Goal: Information Seeking & Learning: Learn about a topic

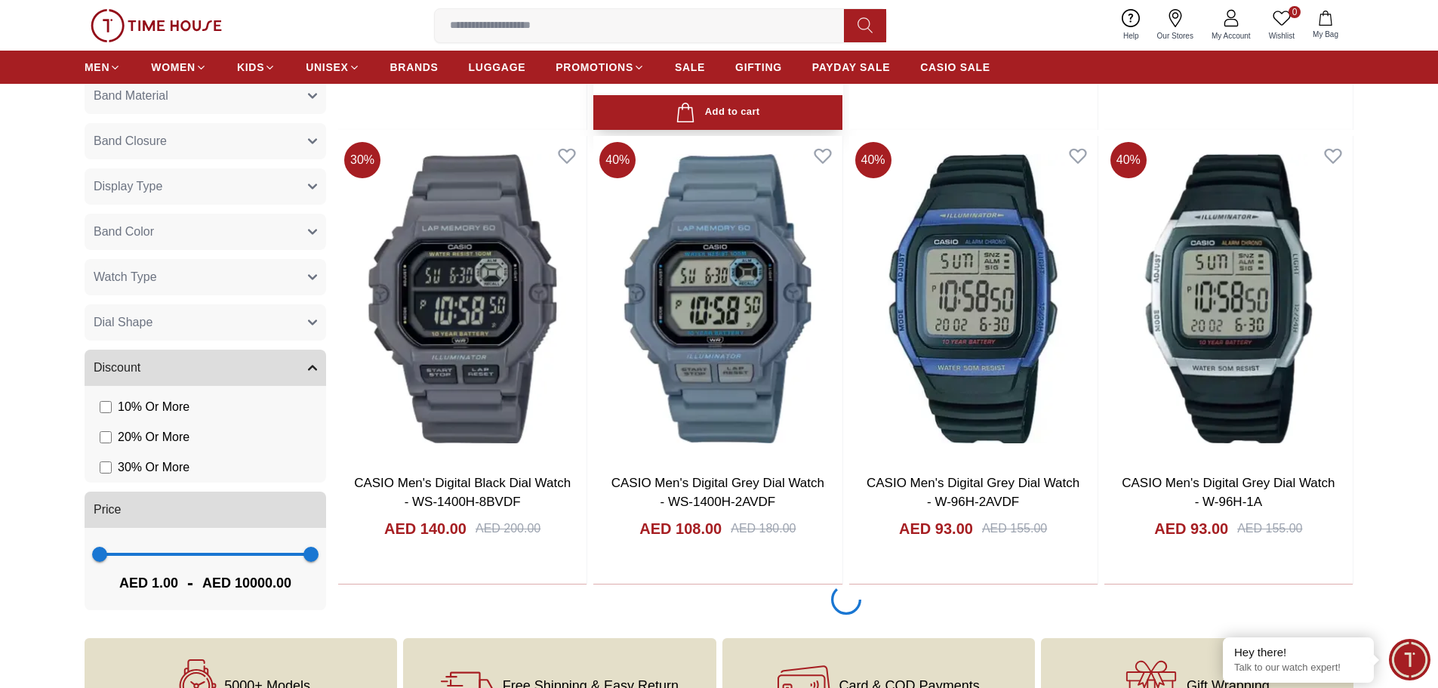
scroll to position [2491, 0]
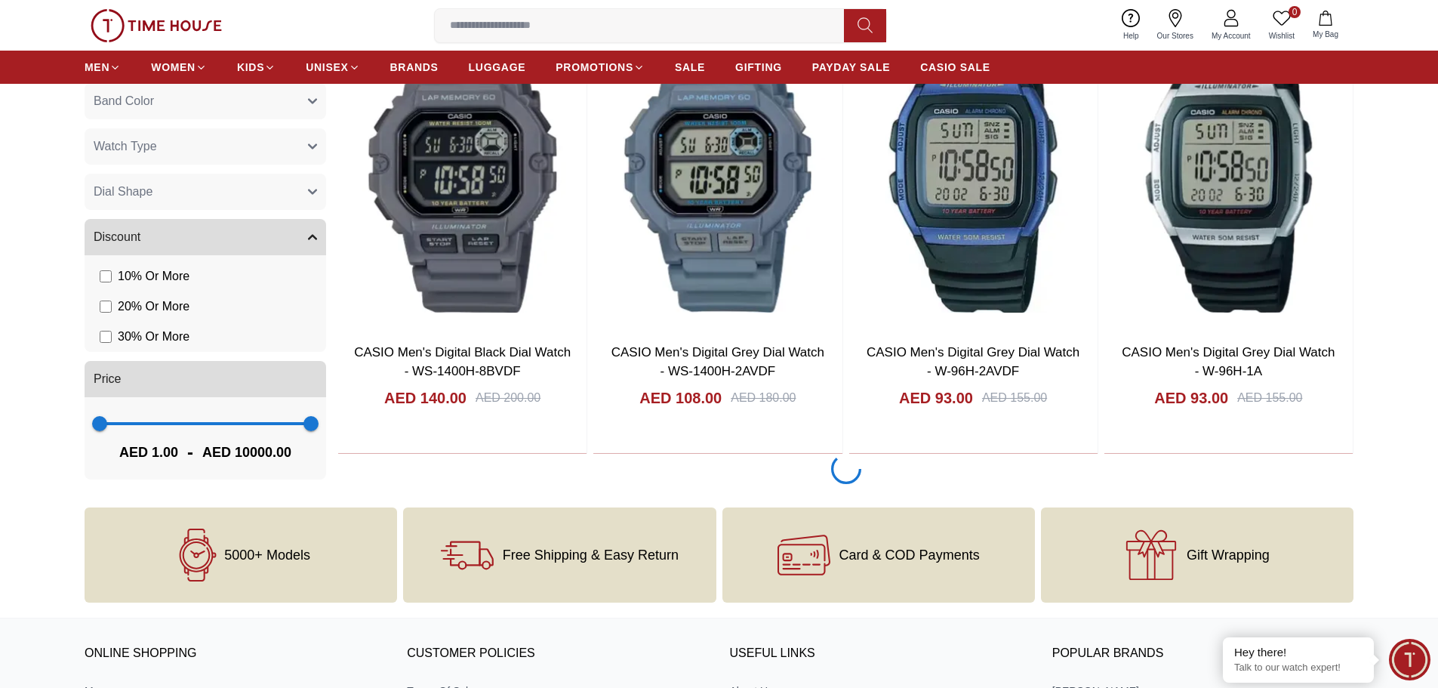
scroll to position [2417, 0]
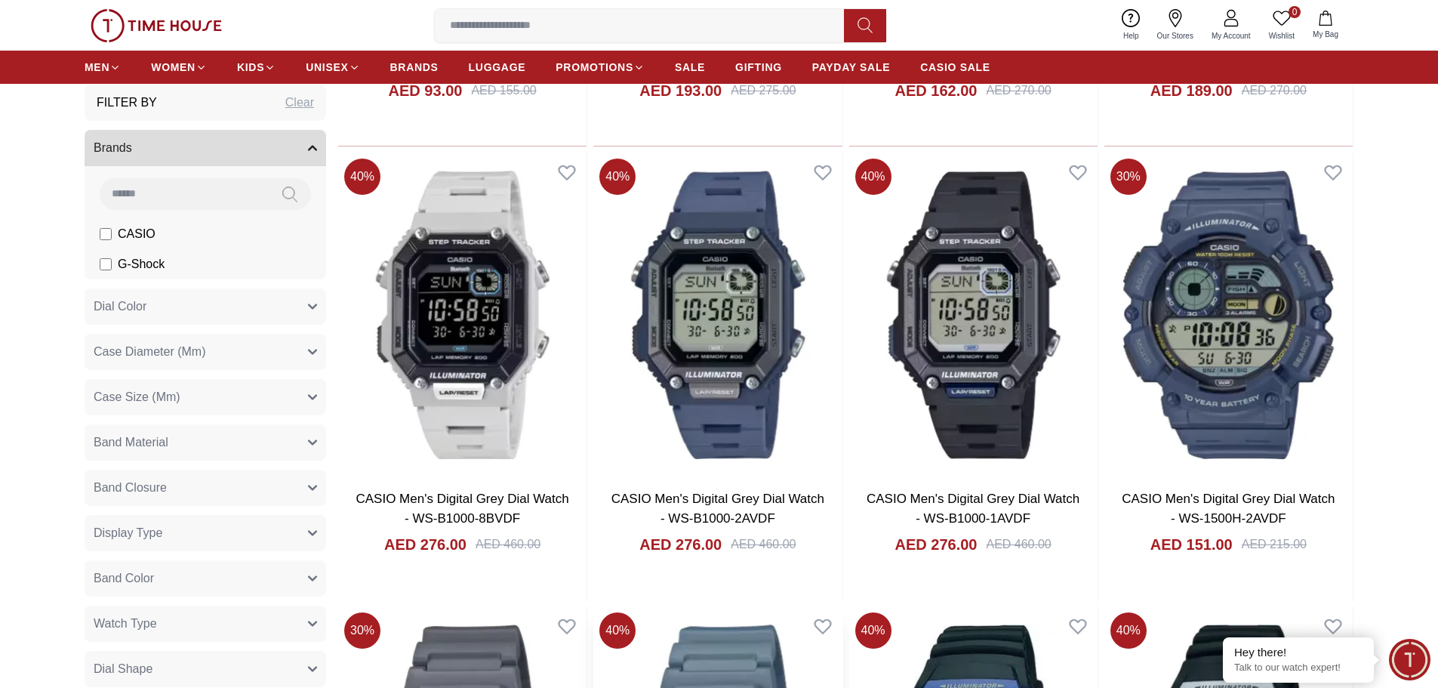
scroll to position [1737, 0]
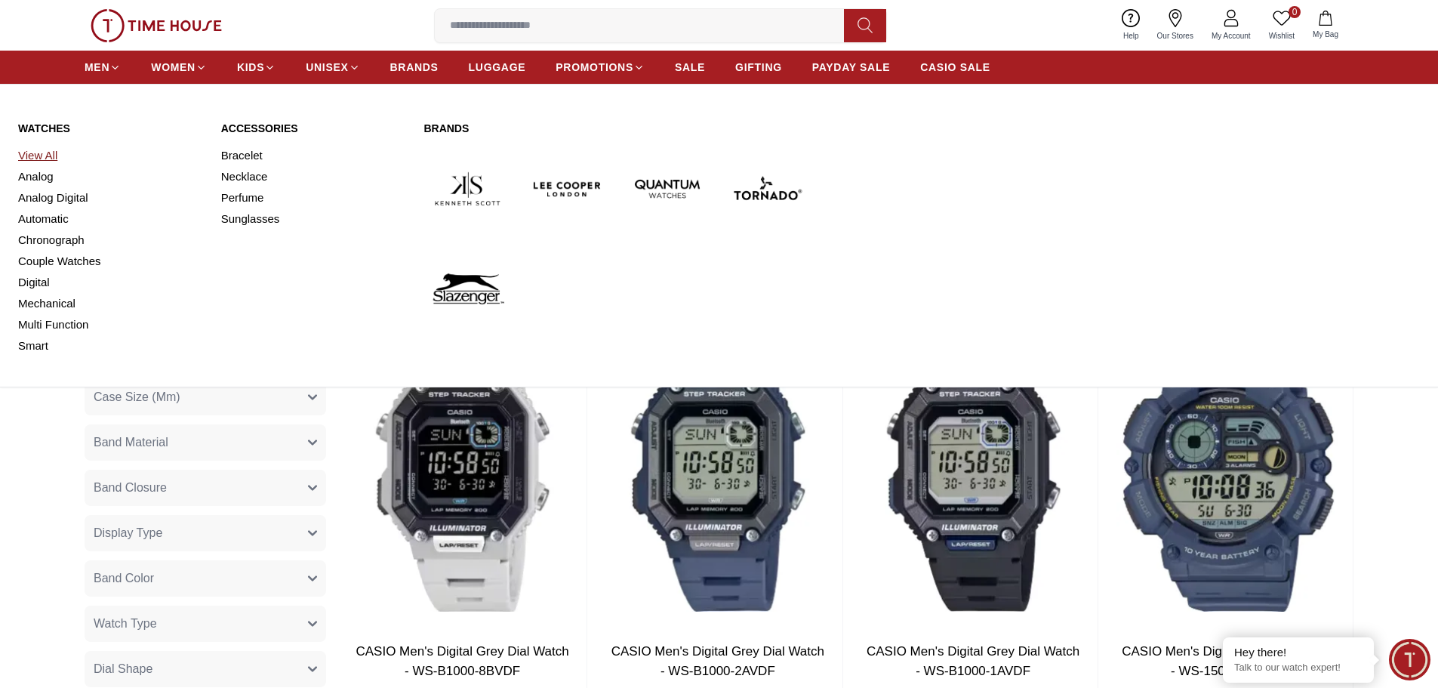
click at [31, 158] on link "View All" at bounding box center [110, 155] width 185 height 21
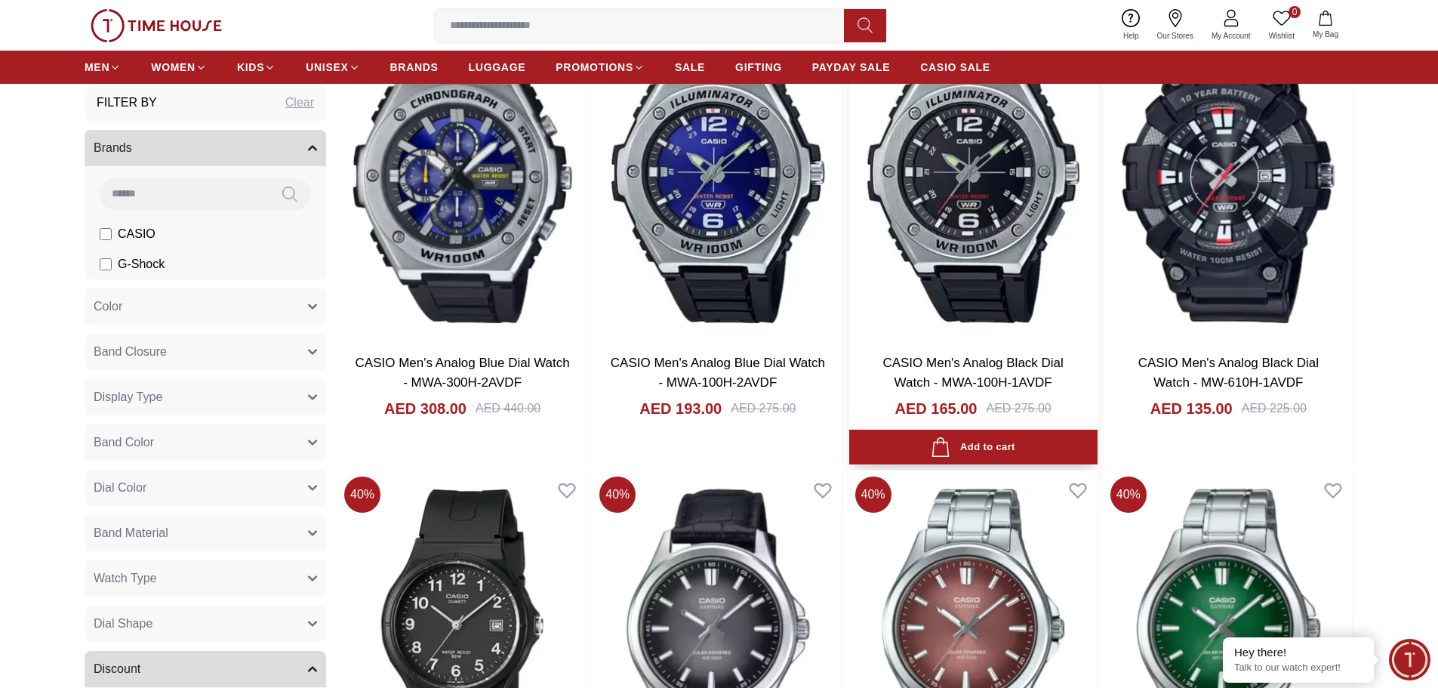
scroll to position [1283, 0]
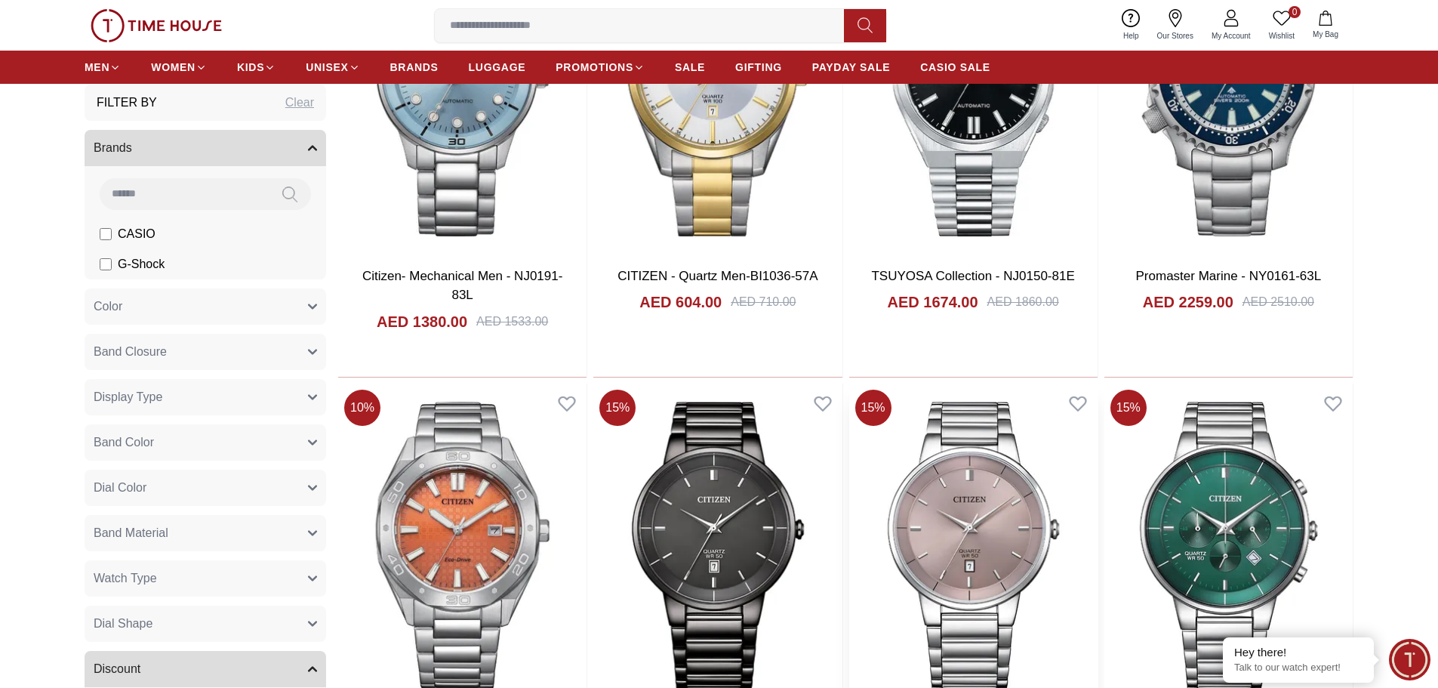
scroll to position [3621, 0]
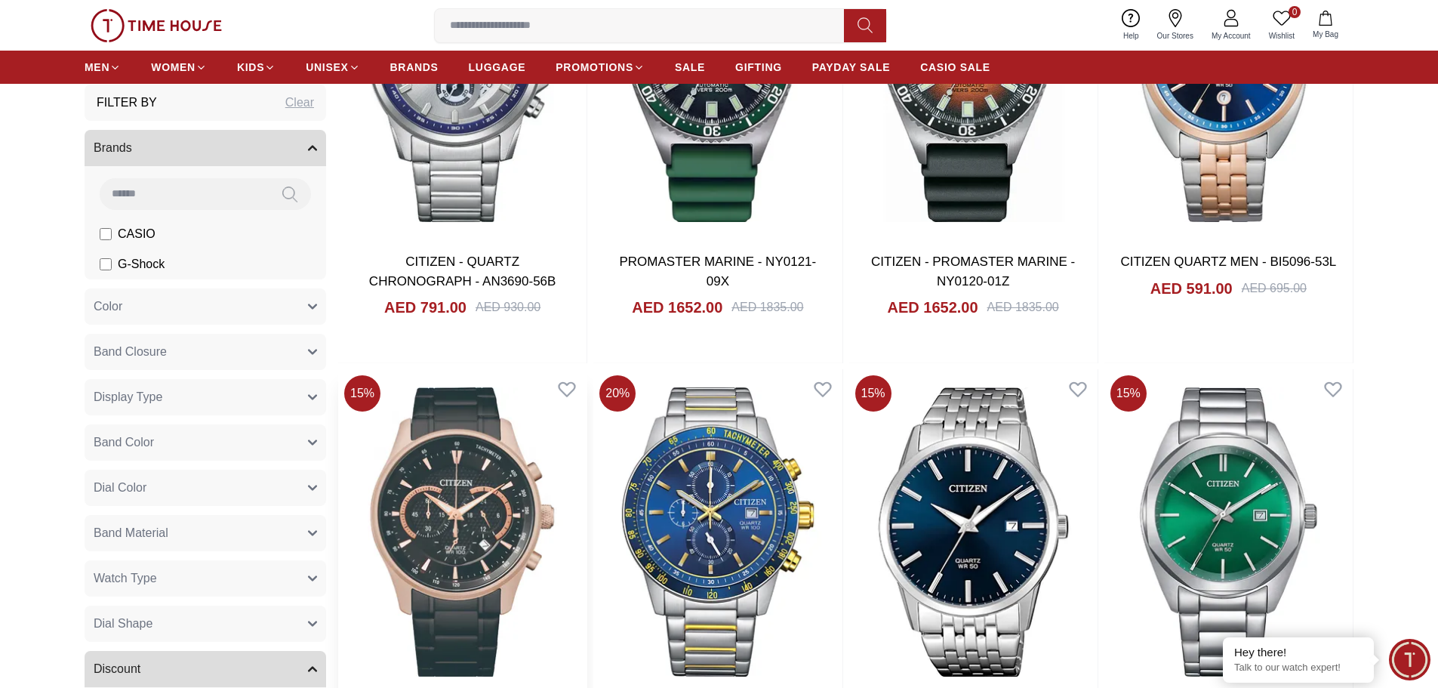
scroll to position [5508, 0]
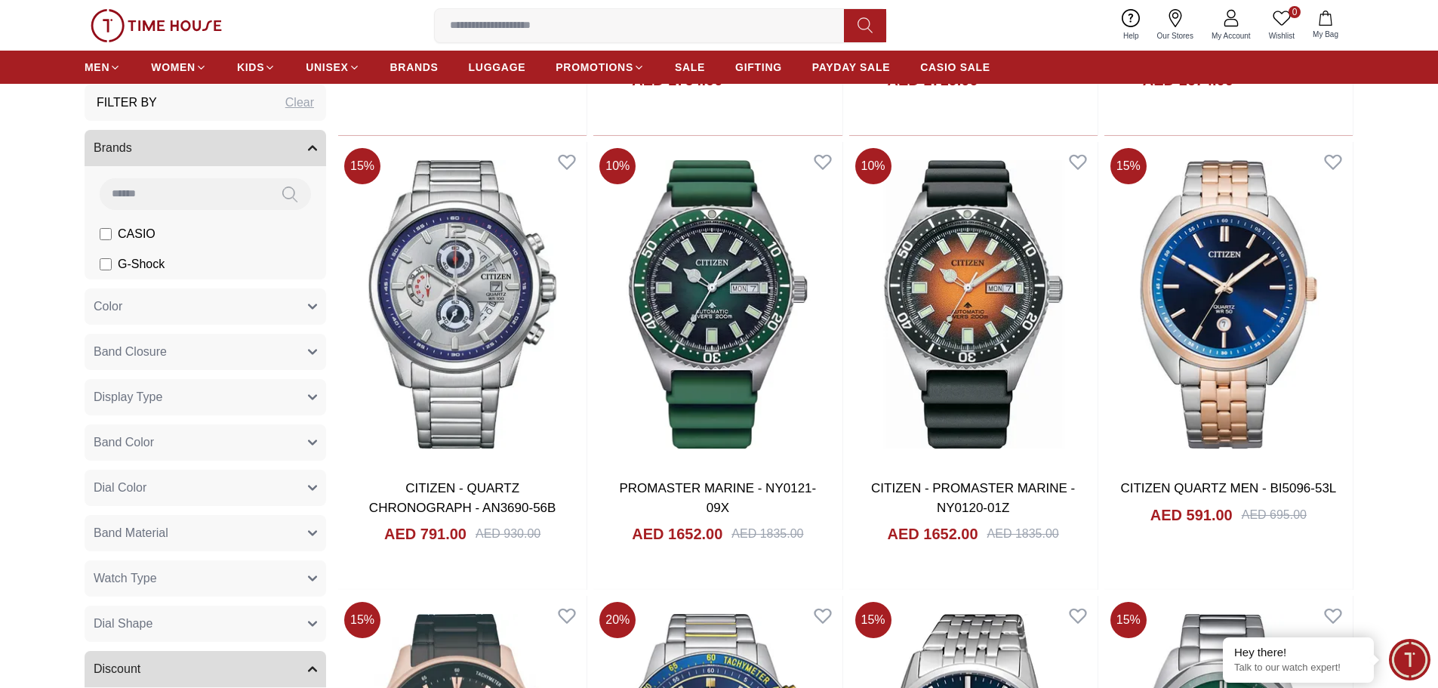
click at [120, 228] on span "CASIO" at bounding box center [137, 234] width 38 height 18
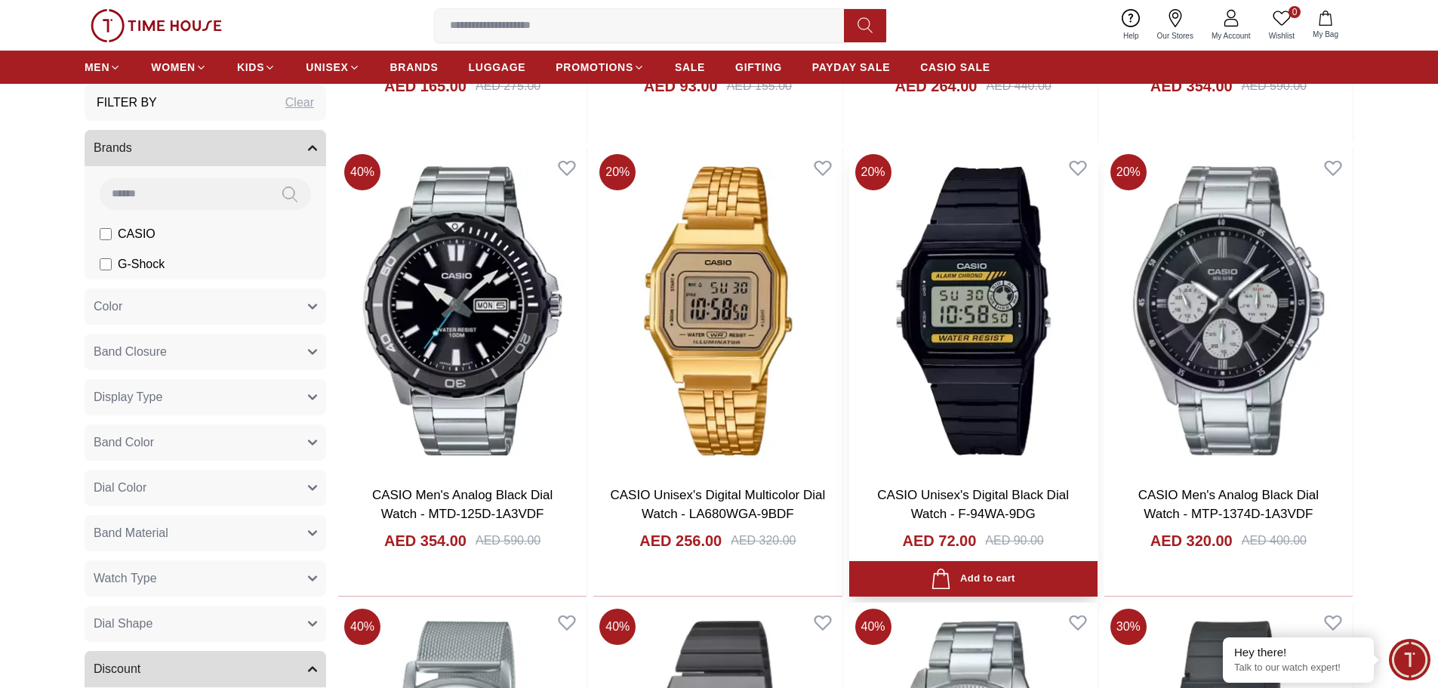
scroll to position [1057, 0]
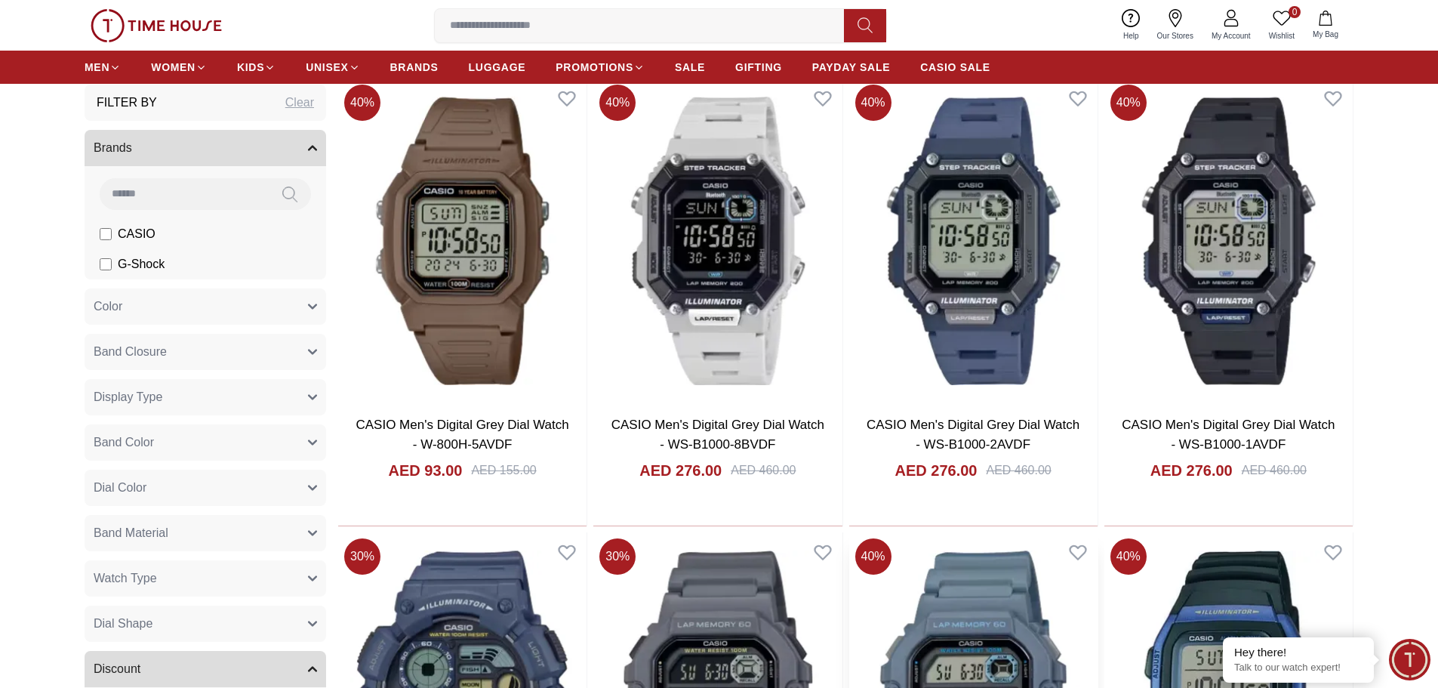
scroll to position [4077, 0]
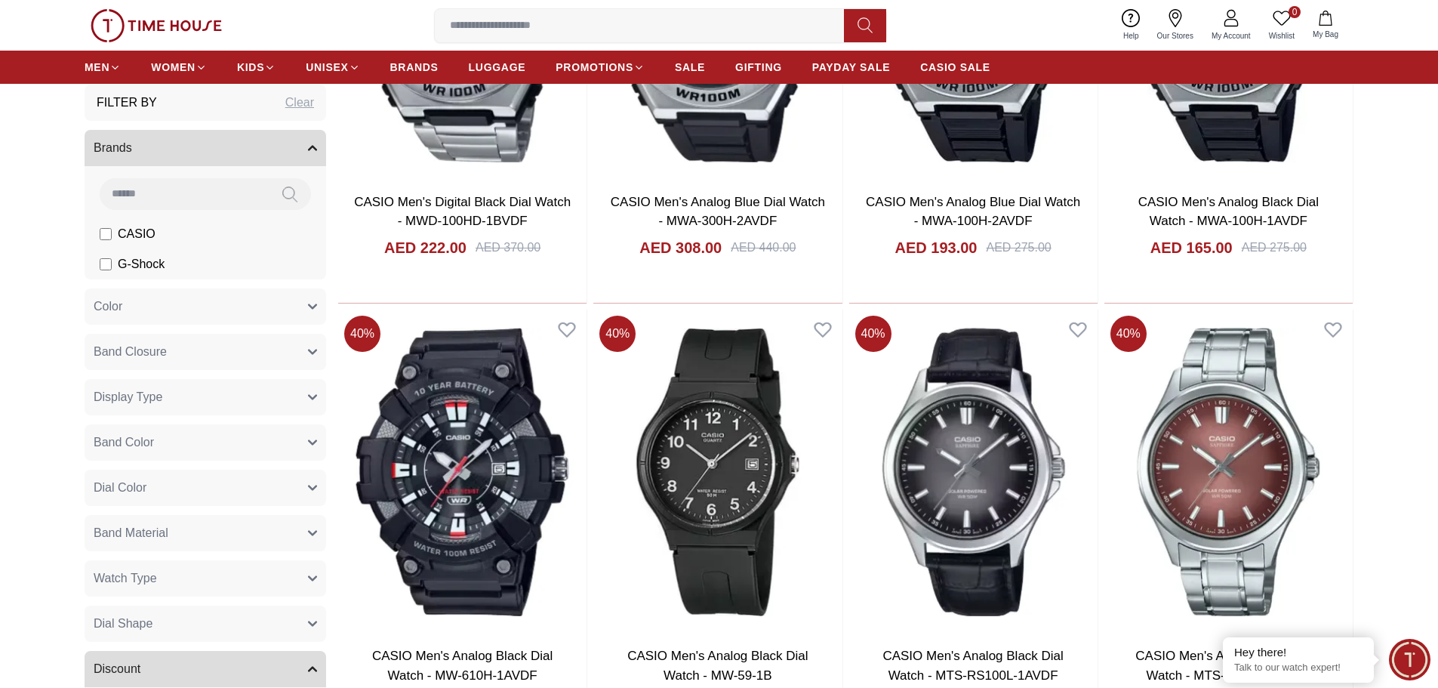
scroll to position [5964, 0]
